Goal: Task Accomplishment & Management: Use online tool/utility

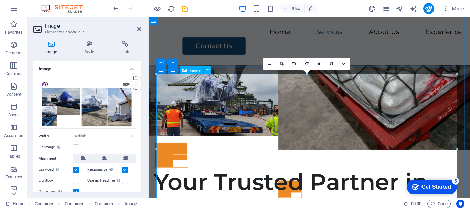
scroll to position [1298, 0]
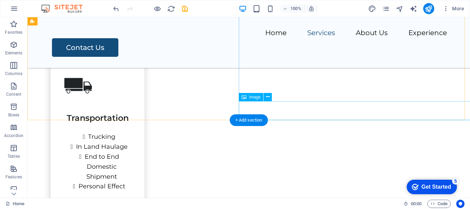
scroll to position [919, 0]
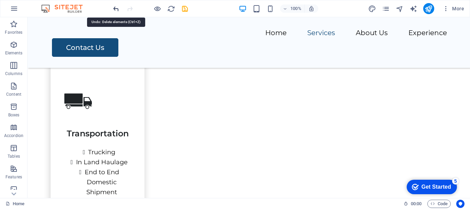
click at [115, 10] on icon "undo" at bounding box center [116, 9] width 8 height 8
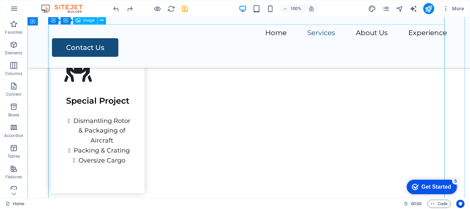
scroll to position [1149, 0]
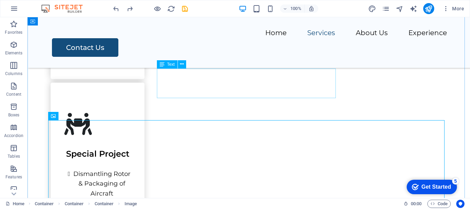
scroll to position [1080, 0]
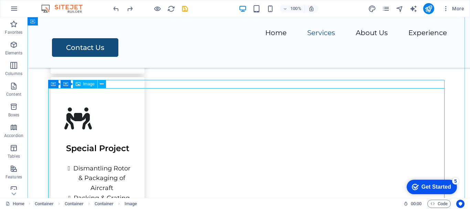
click at [84, 85] on span "Image" at bounding box center [88, 84] width 11 height 4
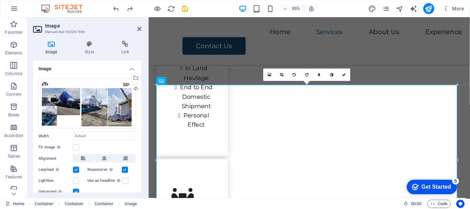
scroll to position [1287, 0]
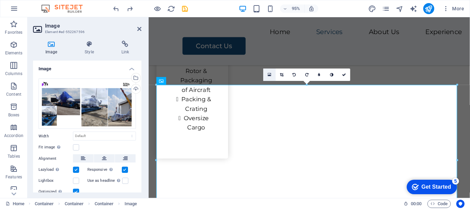
click at [268, 75] on icon at bounding box center [270, 74] width 4 height 4
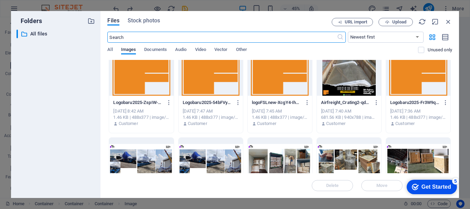
scroll to position [0, 0]
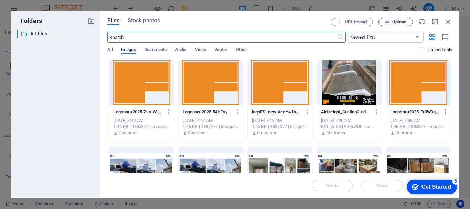
click at [397, 22] on span "Upload" at bounding box center [399, 22] width 14 height 4
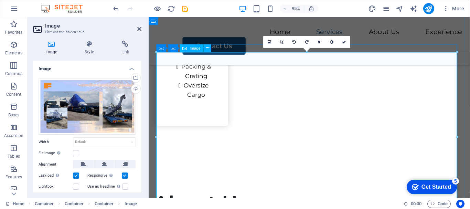
scroll to position [1390, 0]
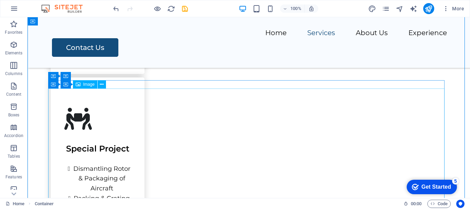
scroll to position [1045, 0]
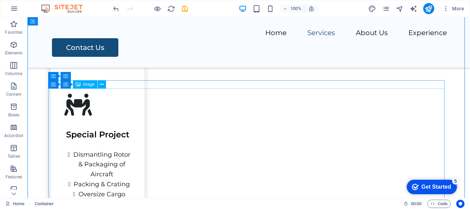
scroll to position [1080, 0]
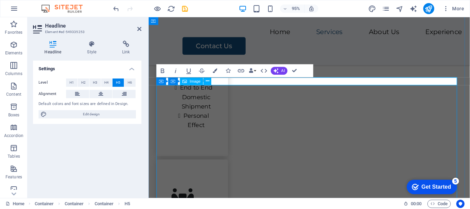
scroll to position [1286, 0]
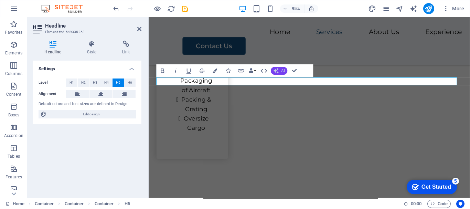
click at [281, 71] on span "AI" at bounding box center [282, 71] width 3 height 4
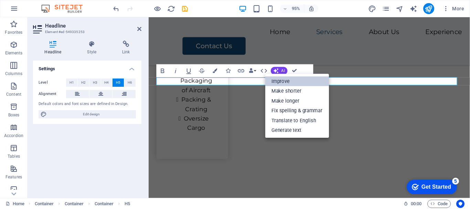
click at [280, 82] on link "Improve" at bounding box center [297, 81] width 64 height 10
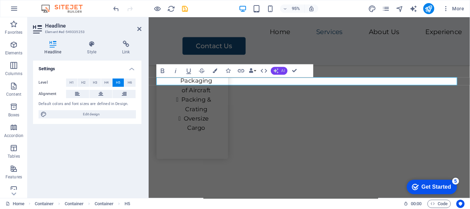
click at [281, 69] on span "AI" at bounding box center [282, 71] width 3 height 4
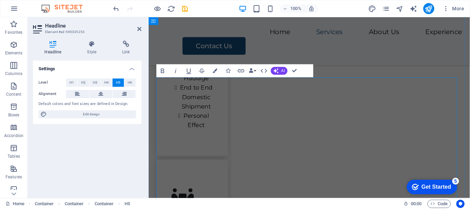
scroll to position [1286, 0]
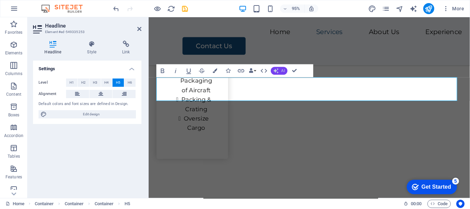
click at [282, 70] on span "AI" at bounding box center [282, 71] width 3 height 4
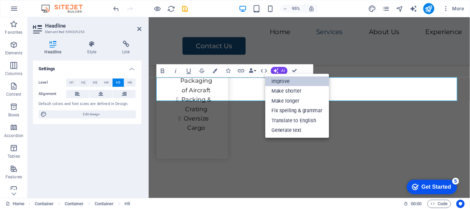
click at [284, 83] on link "Improve" at bounding box center [297, 81] width 64 height 10
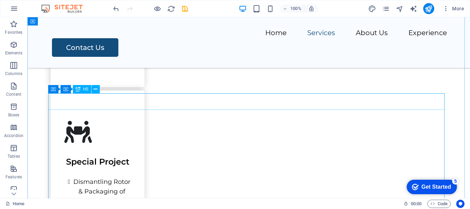
scroll to position [1101, 0]
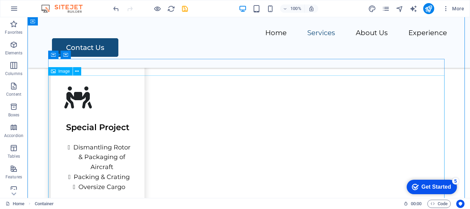
click at [61, 71] on span "Image" at bounding box center [63, 71] width 11 height 4
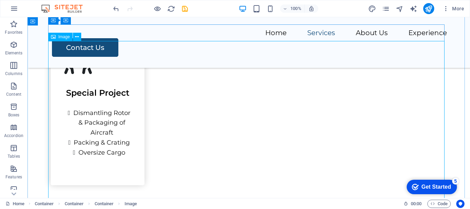
scroll to position [1204, 0]
